Goal: Communication & Community: Participate in discussion

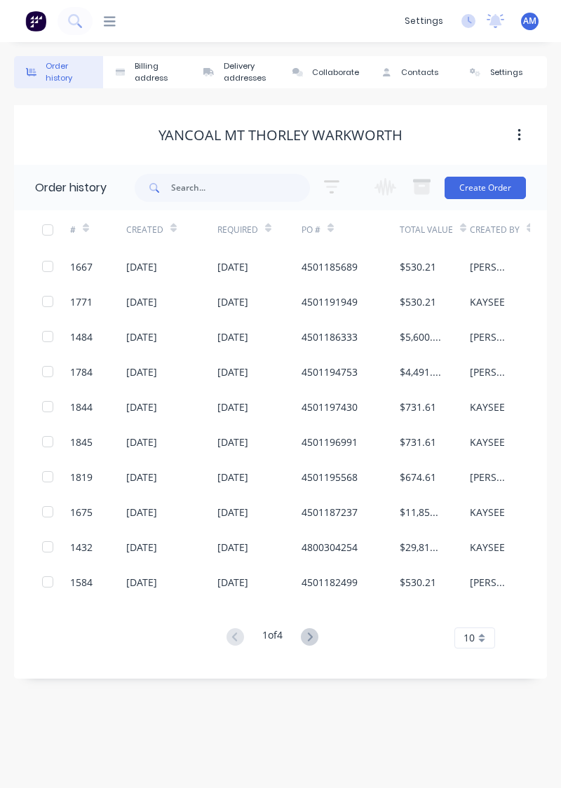
click at [171, 275] on div "[DATE]" at bounding box center [171, 266] width 91 height 35
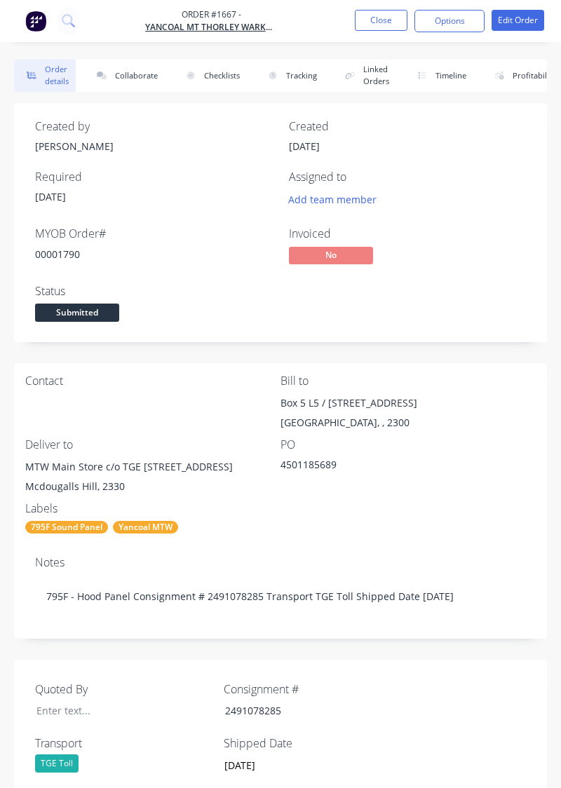
click at [385, 20] on button "Close" at bounding box center [381, 20] width 53 height 21
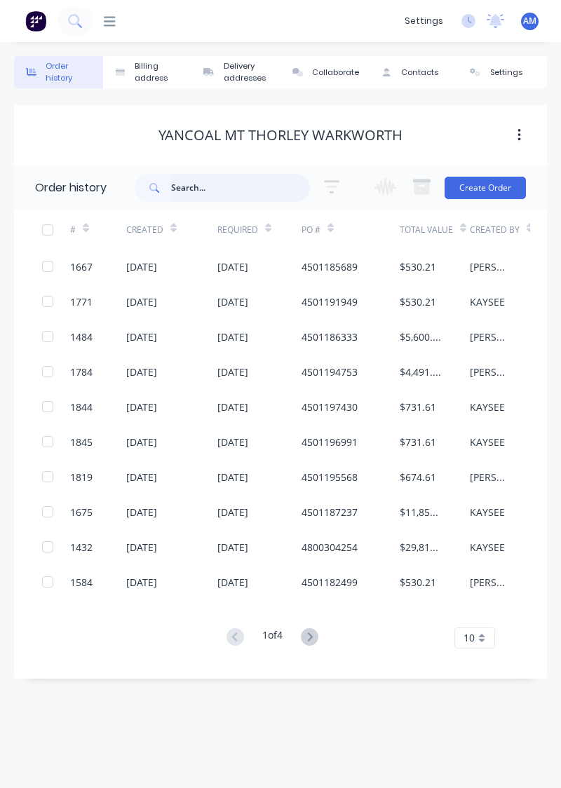
click at [229, 184] on input "text" at bounding box center [240, 188] width 139 height 28
type input "1644"
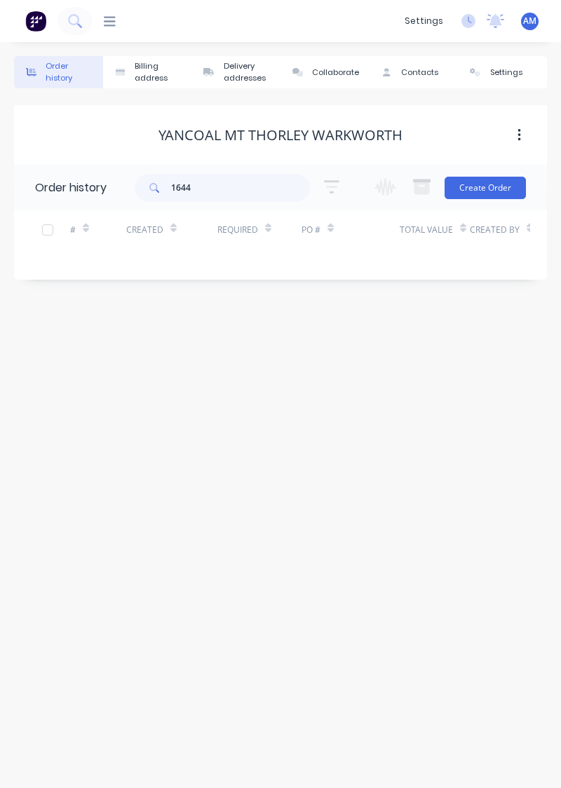
click at [140, 116] on div "Yancoal Mt Thorley Warkworth" at bounding box center [280, 135] width 533 height 60
click at [109, 27] on icon at bounding box center [110, 21] width 12 height 13
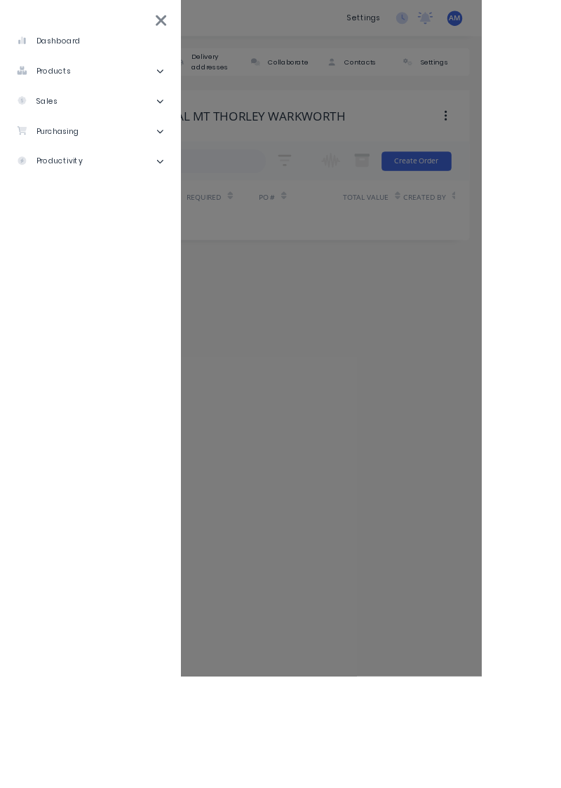
click at [114, 131] on li "sales" at bounding box center [105, 117] width 188 height 35
click at [101, 154] on div "Sales Orders" at bounding box center [71, 153] width 80 height 13
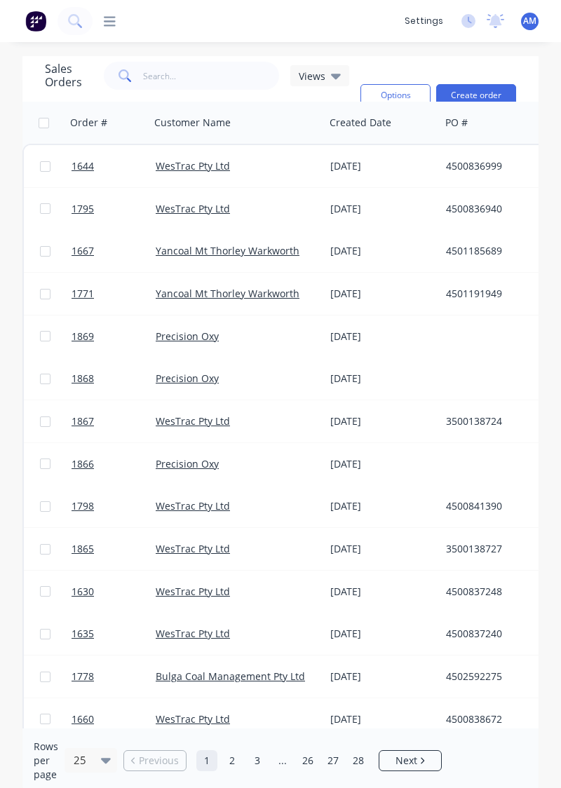
click at [245, 182] on div "WesTrac Pty Ltd" at bounding box center [237, 166] width 175 height 42
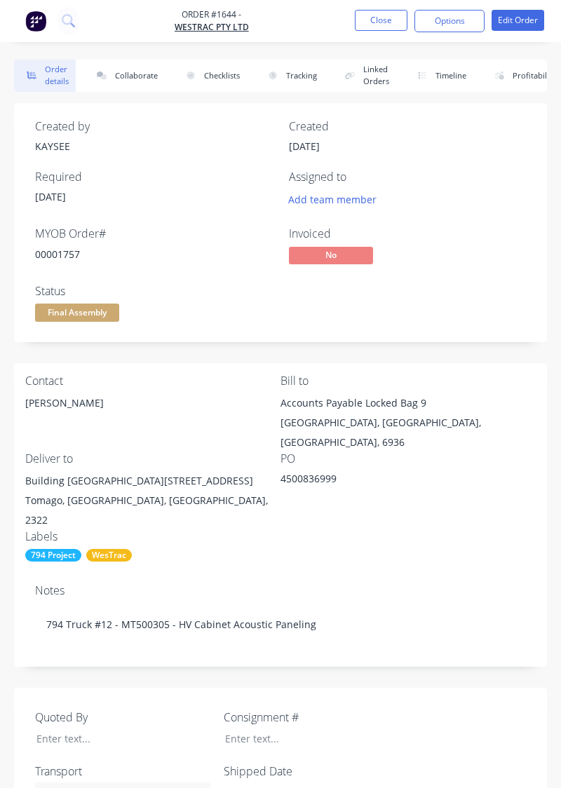
click at [131, 77] on button "Collaborate" at bounding box center [124, 76] width 81 height 32
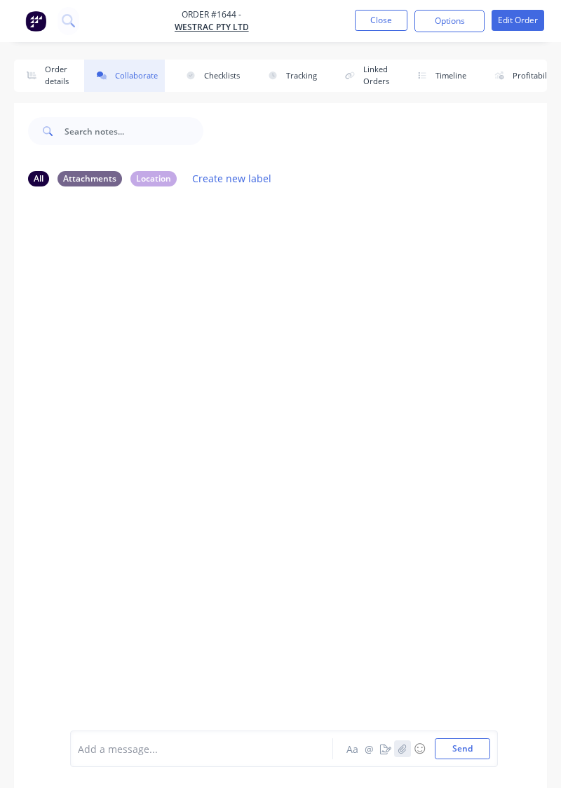
click at [404, 752] on icon "button" at bounding box center [402, 749] width 8 height 10
click at [482, 752] on button "Send" at bounding box center [462, 748] width 55 height 21
click at [400, 754] on button "button" at bounding box center [402, 748] width 17 height 17
click at [467, 766] on div "Add a message... Aa @ ☺ Send" at bounding box center [284, 713] width 428 height 108
click at [486, 746] on button "Send" at bounding box center [462, 748] width 55 height 21
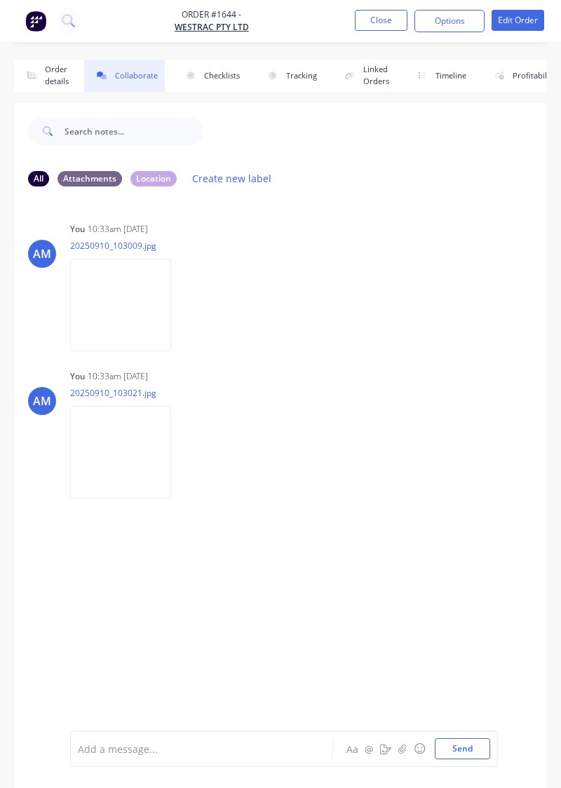
click at [387, 404] on div "AM You 10:33am [DATE] 20250910_103021.jpg Labels Download Delete" at bounding box center [280, 429] width 533 height 126
click at [360, 395] on div "You 10:33am [DATE] 20250910_103021.jpg Labels Download Delete" at bounding box center [216, 429] width 293 height 126
click at [379, 22] on button "Close" at bounding box center [381, 20] width 53 height 21
